Goal: Transaction & Acquisition: Obtain resource

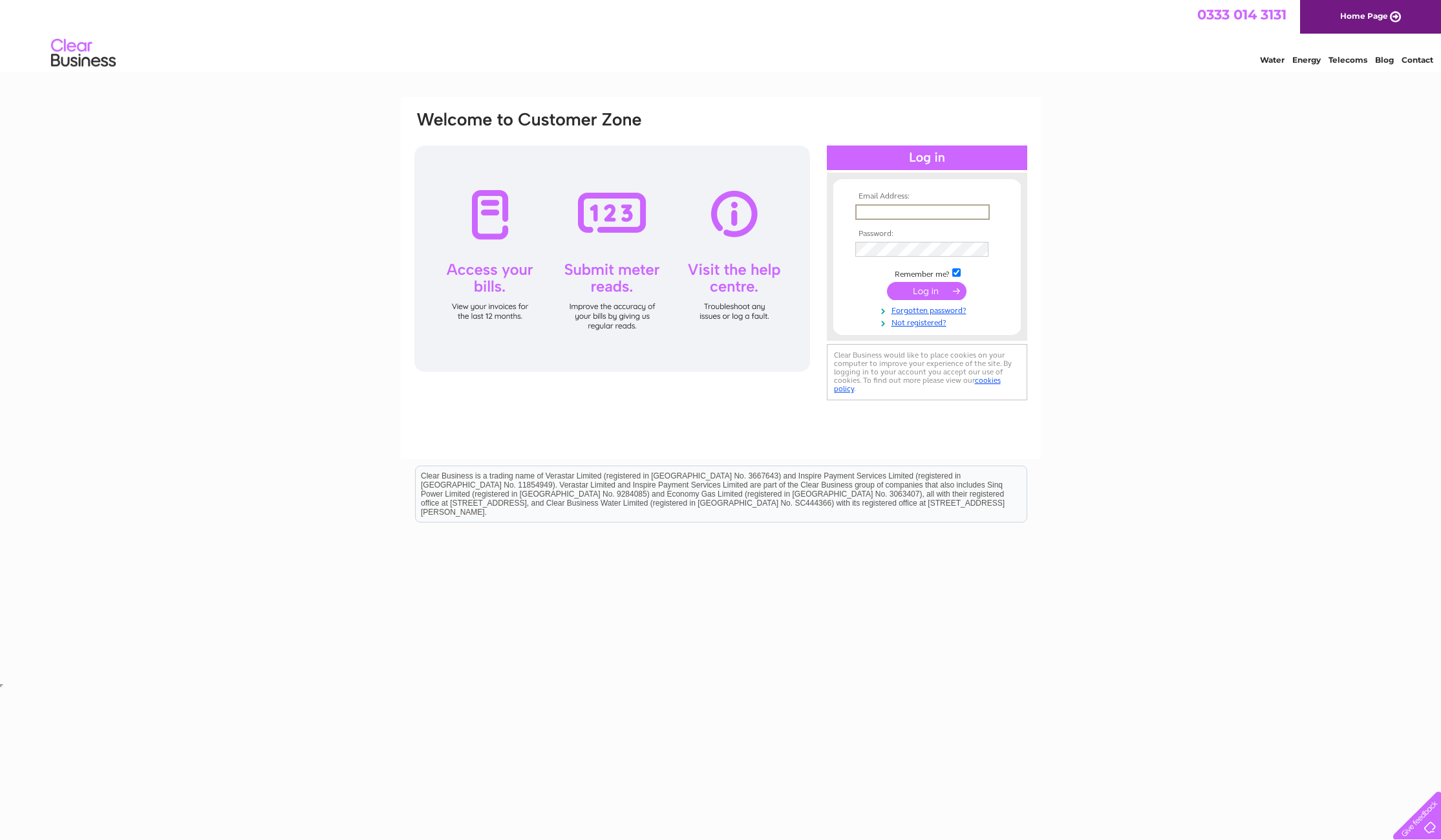
type input "[EMAIL_ADDRESS][DOMAIN_NAME]"
click at [931, 288] on input "submit" at bounding box center [926, 291] width 79 height 19
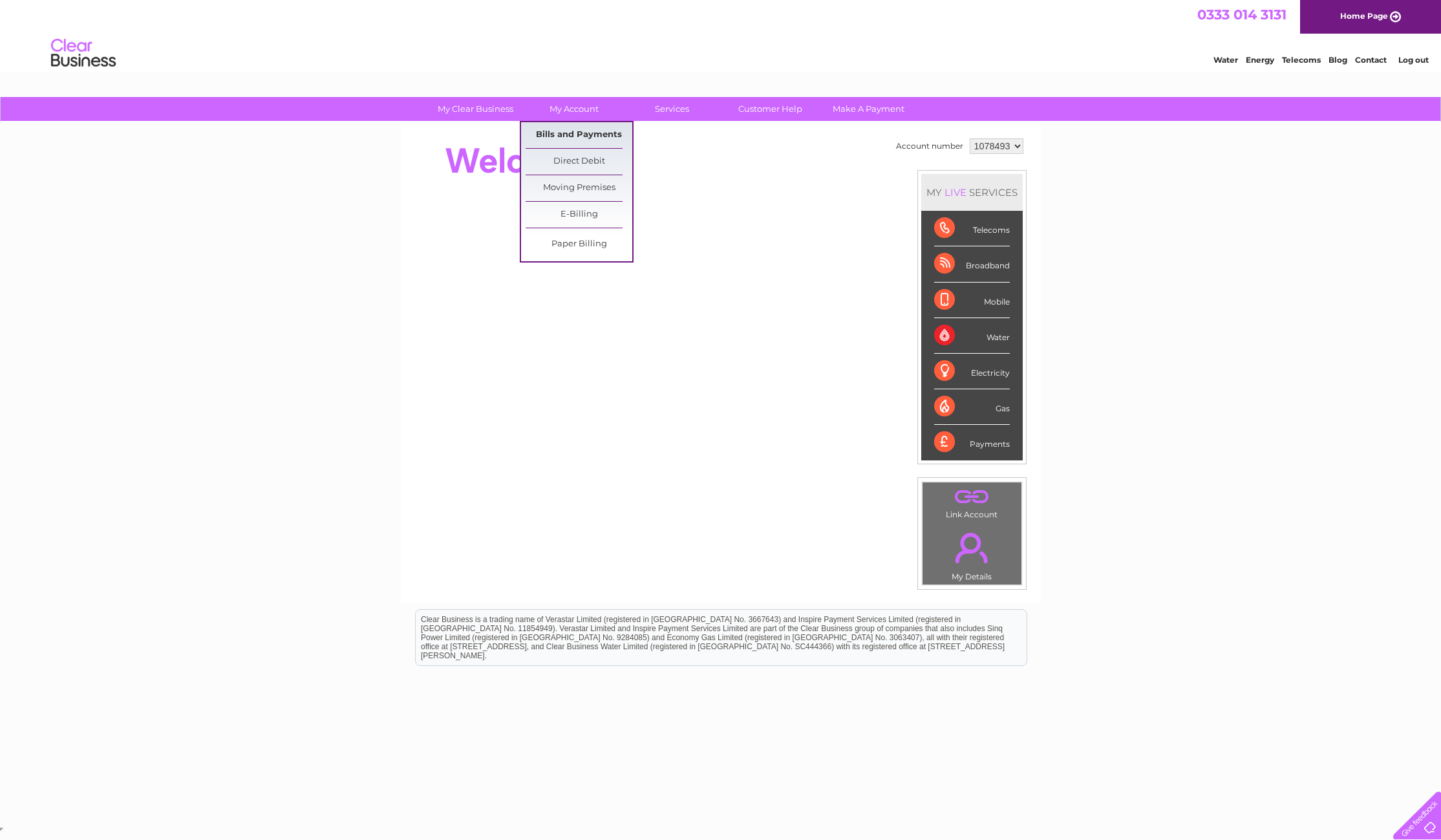
click at [593, 133] on link "Bills and Payments" at bounding box center [578, 135] width 106 height 25
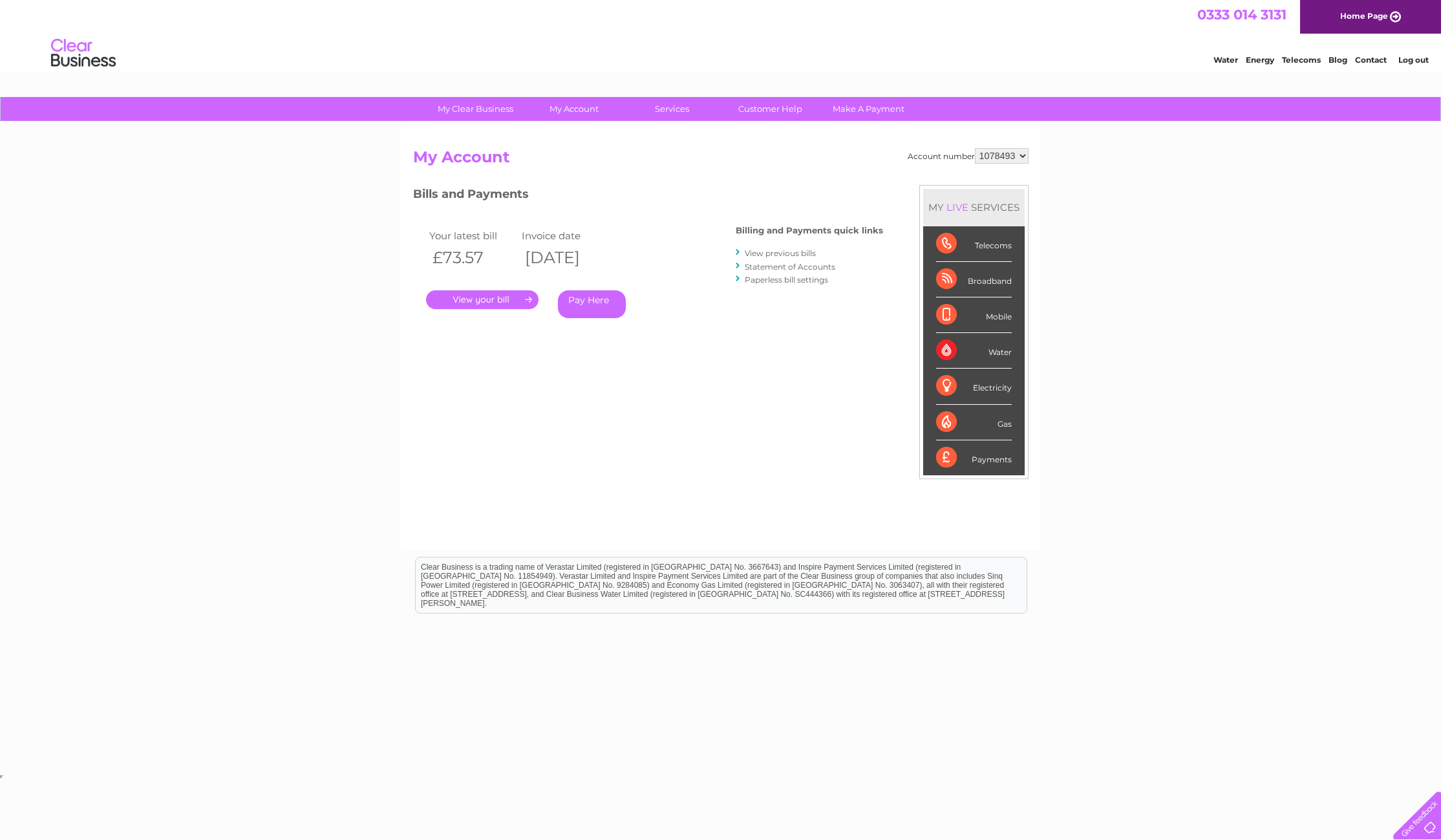
click at [506, 296] on link "." at bounding box center [482, 299] width 112 height 19
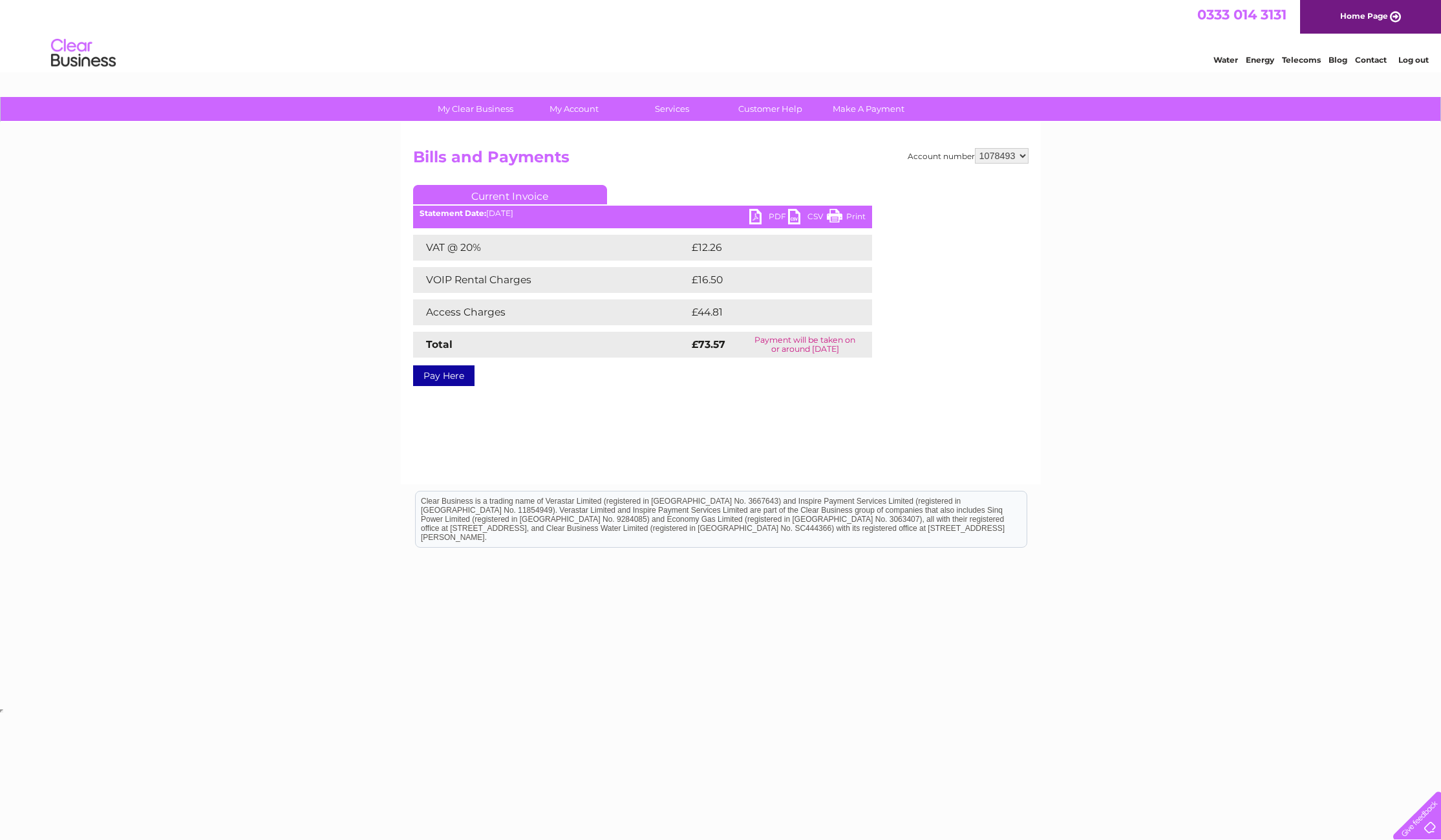
click at [762, 214] on link "PDF" at bounding box center [769, 218] width 39 height 19
click at [1331, 219] on div "My Clear Business Login Details My Details My Preferences Link Account My Accou…" at bounding box center [720, 400] width 1441 height 609
